Goal: Information Seeking & Learning: Compare options

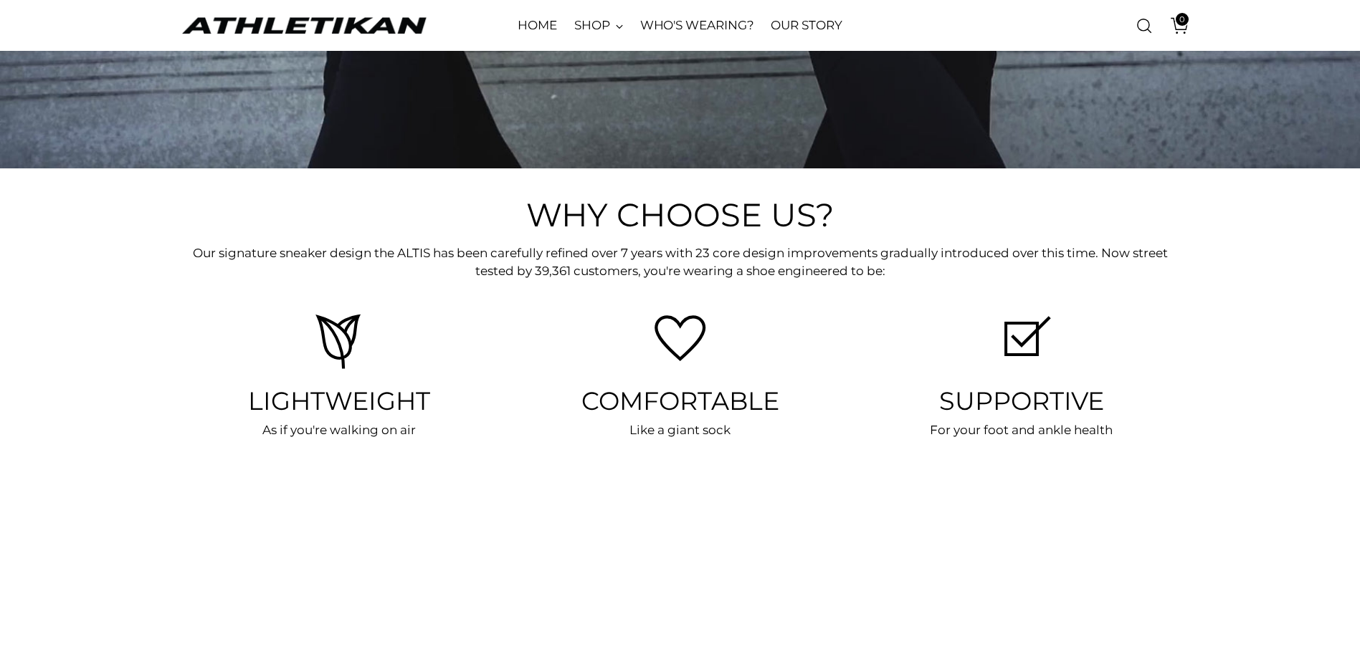
scroll to position [3298, 0]
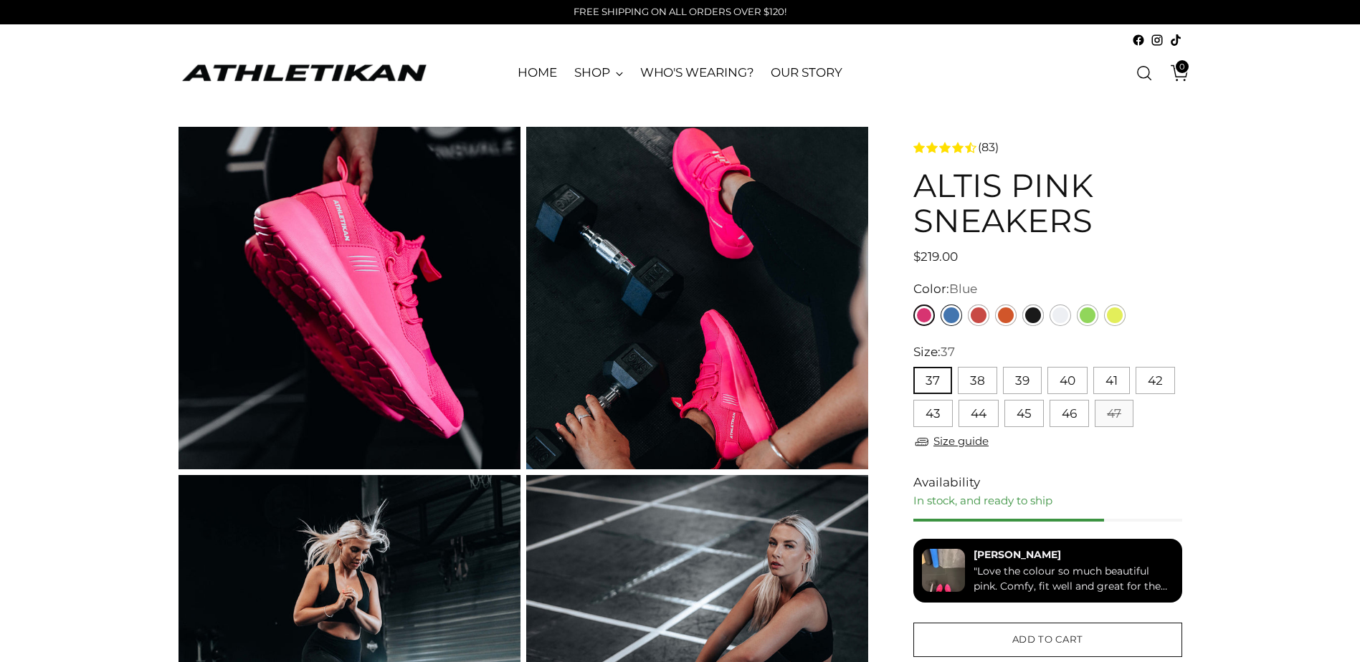
click at [953, 314] on link "Blue" at bounding box center [952, 316] width 22 height 22
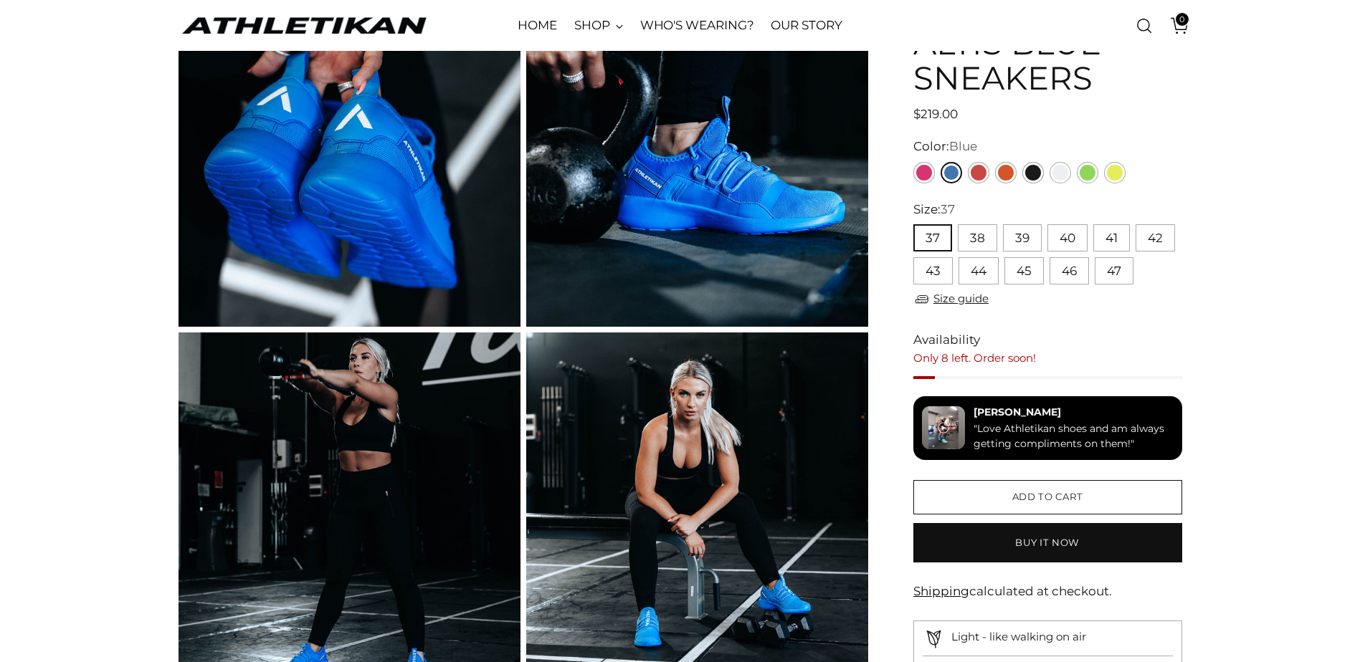
scroll to position [143, 0]
click at [929, 266] on button "43" at bounding box center [932, 270] width 39 height 27
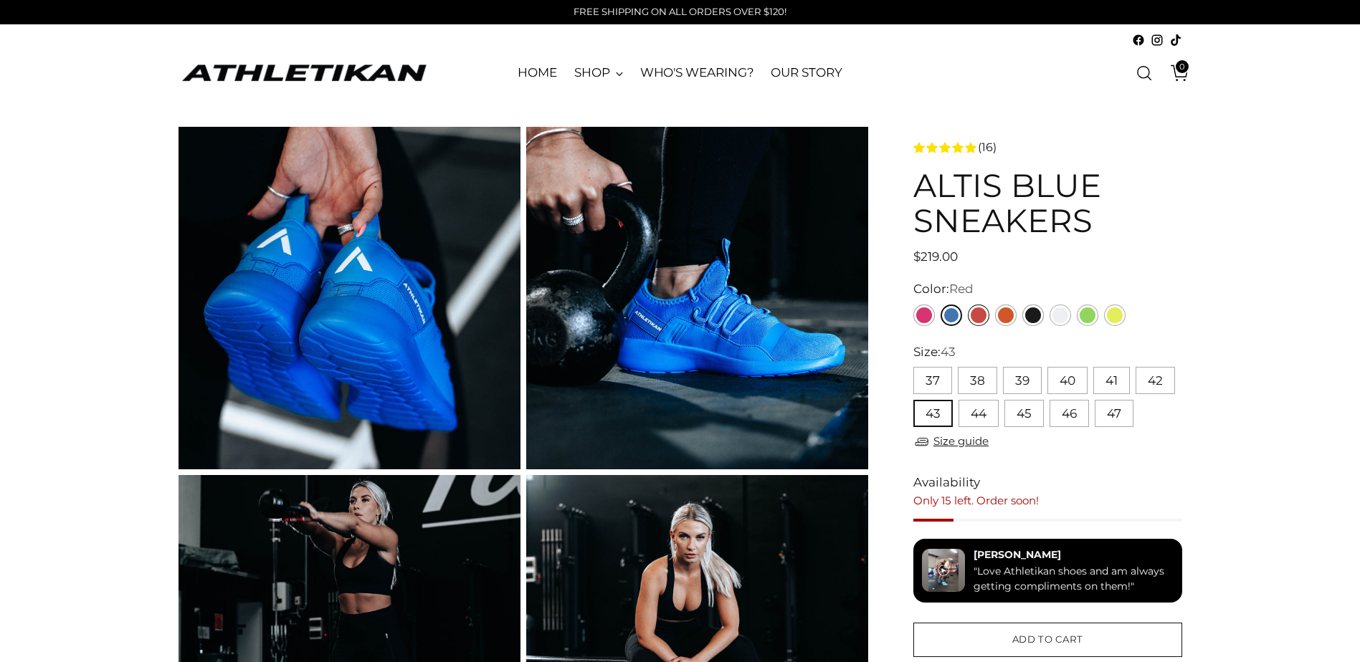
click at [981, 316] on link "Red" at bounding box center [979, 316] width 22 height 22
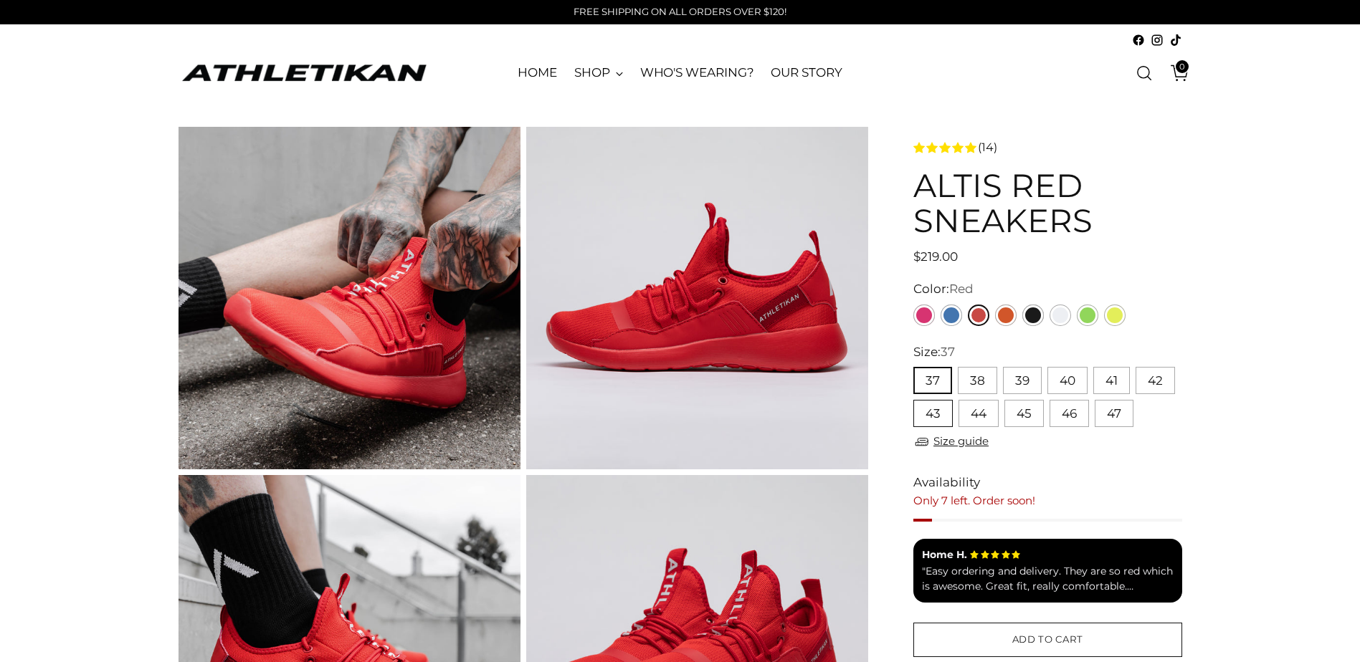
click at [937, 405] on button "43" at bounding box center [932, 413] width 39 height 27
click at [1004, 312] on link "Orange" at bounding box center [1006, 316] width 22 height 22
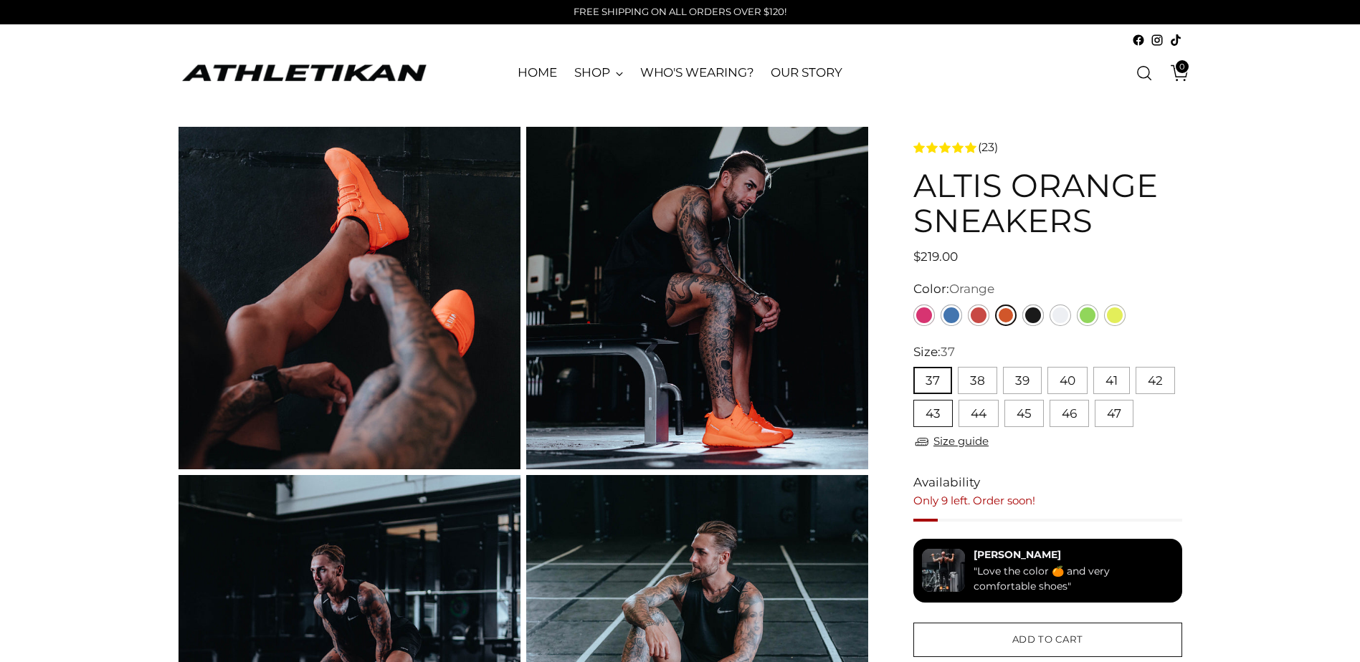
click at [941, 417] on button "43" at bounding box center [932, 413] width 39 height 27
click at [1110, 315] on link "Yellow" at bounding box center [1115, 316] width 22 height 22
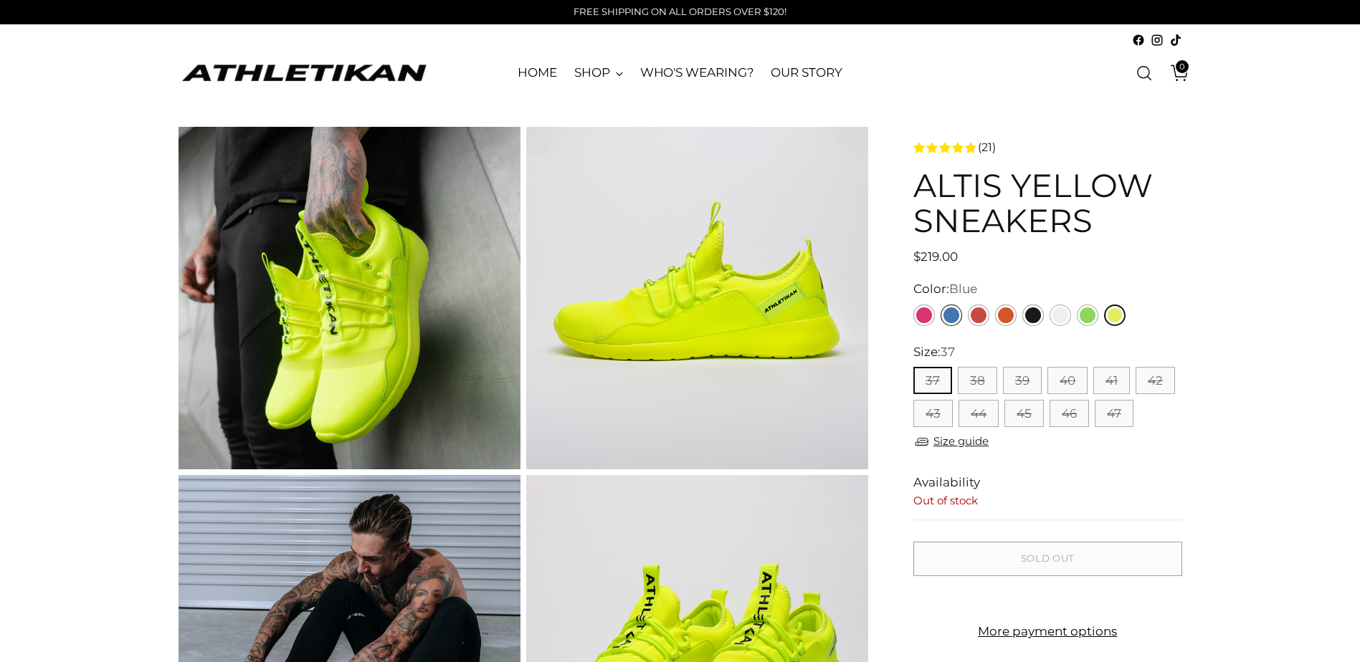
click at [953, 314] on link "Blue" at bounding box center [952, 316] width 22 height 22
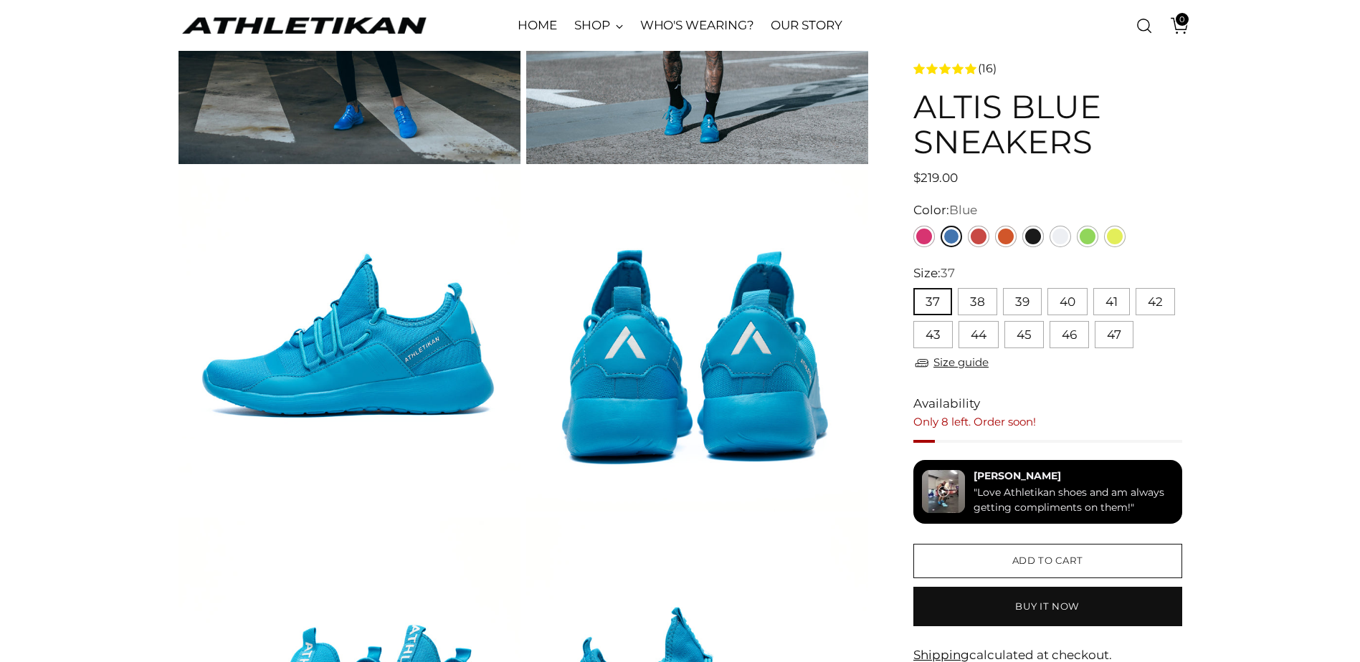
scroll to position [717, 0]
